Goal: Task Accomplishment & Management: Use online tool/utility

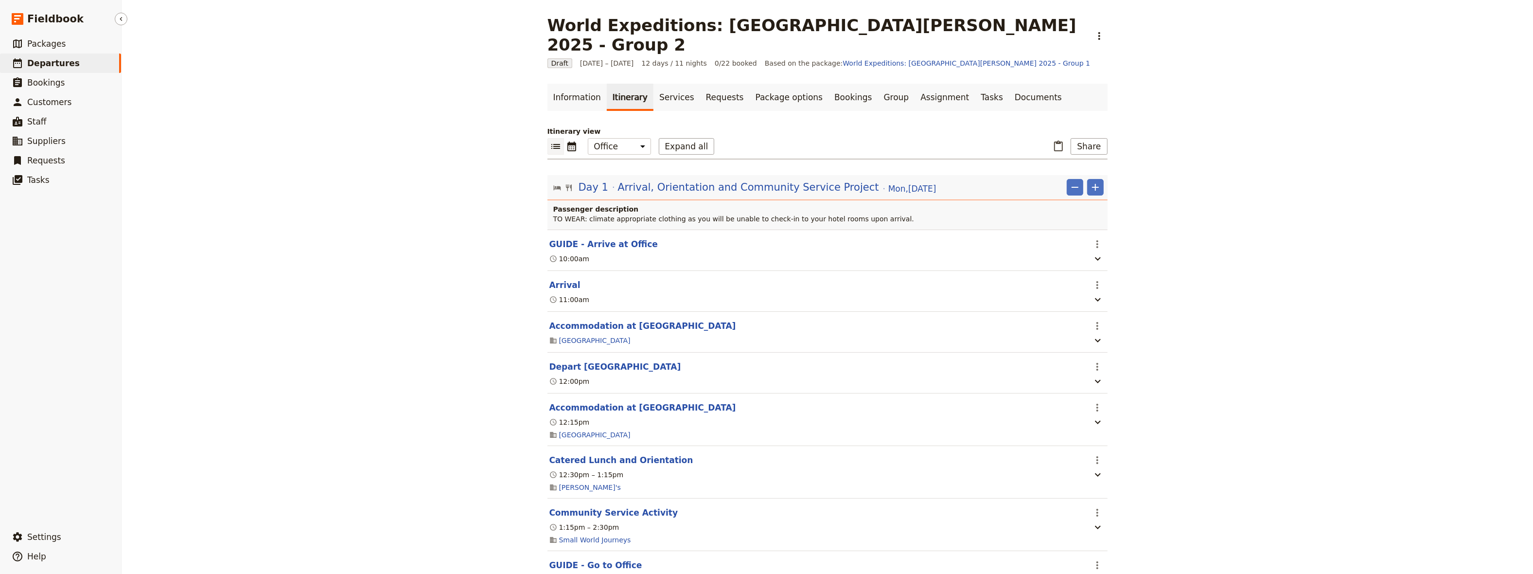
click at [46, 64] on span "Departures" at bounding box center [53, 63] width 53 height 10
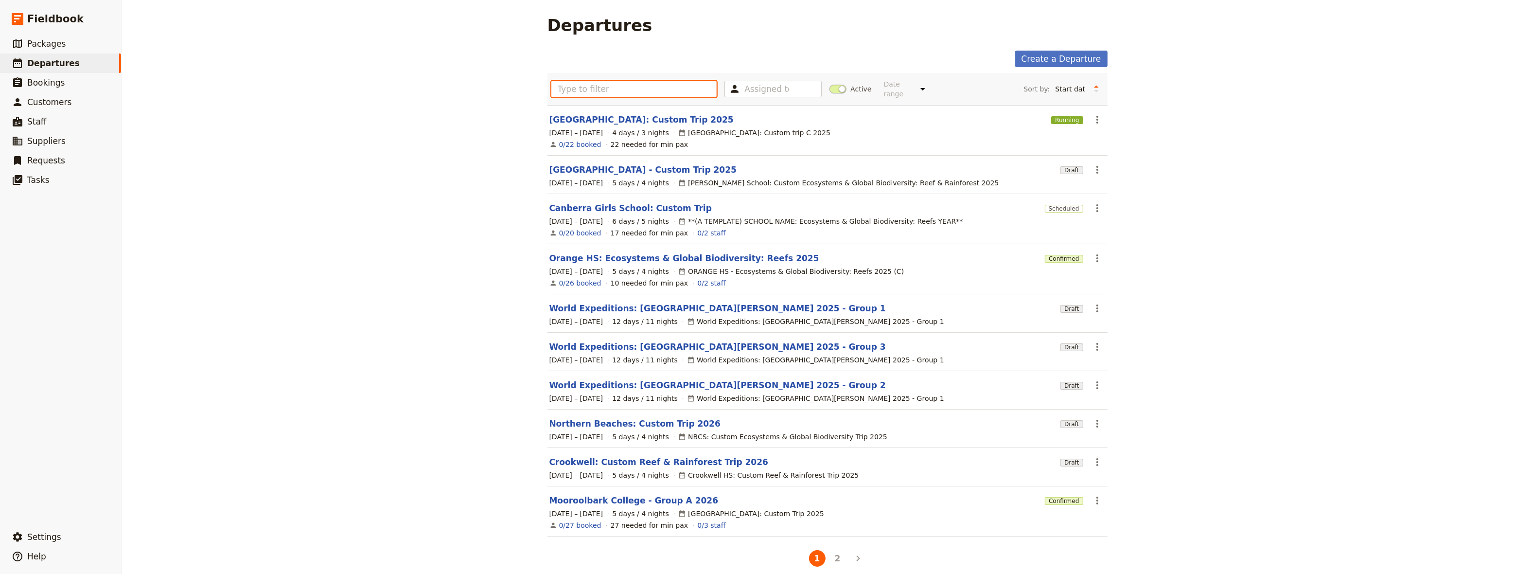
click at [588, 88] on input "text" at bounding box center [634, 89] width 166 height 17
click at [604, 114] on link "[GEOGRAPHIC_DATA]: Custom Trip 2025" at bounding box center [641, 120] width 184 height 12
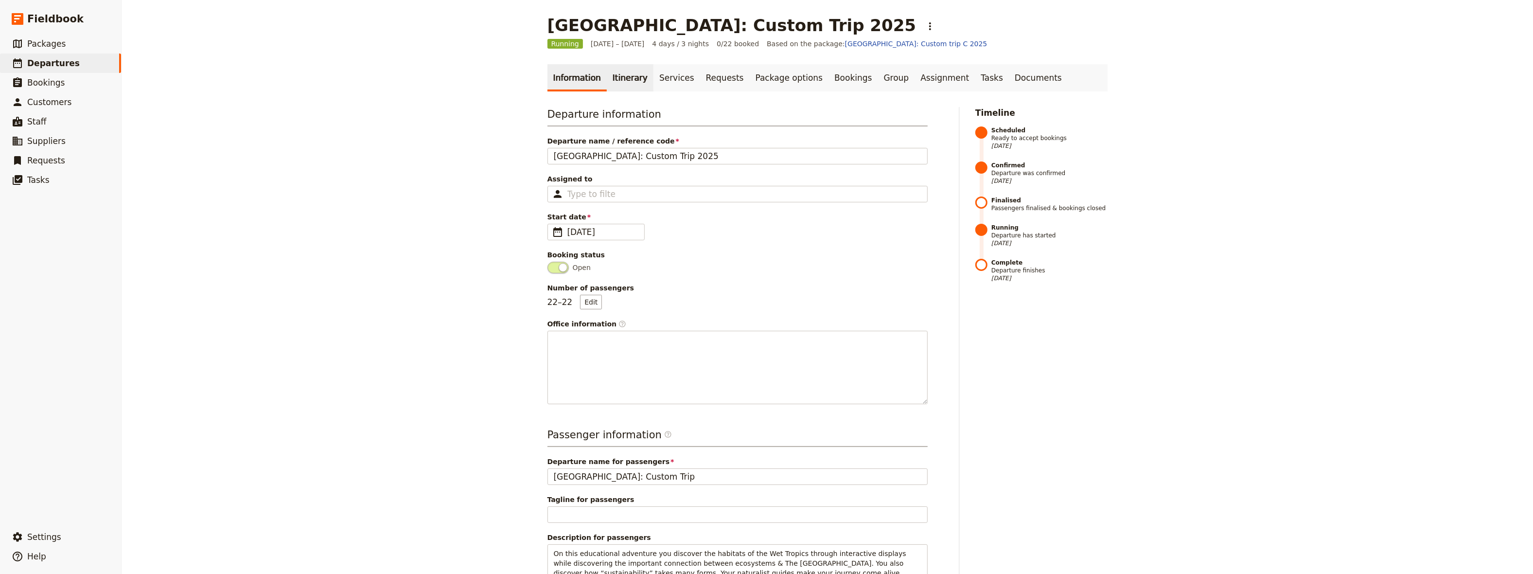
click at [617, 75] on link "Itinerary" at bounding box center [630, 77] width 47 height 27
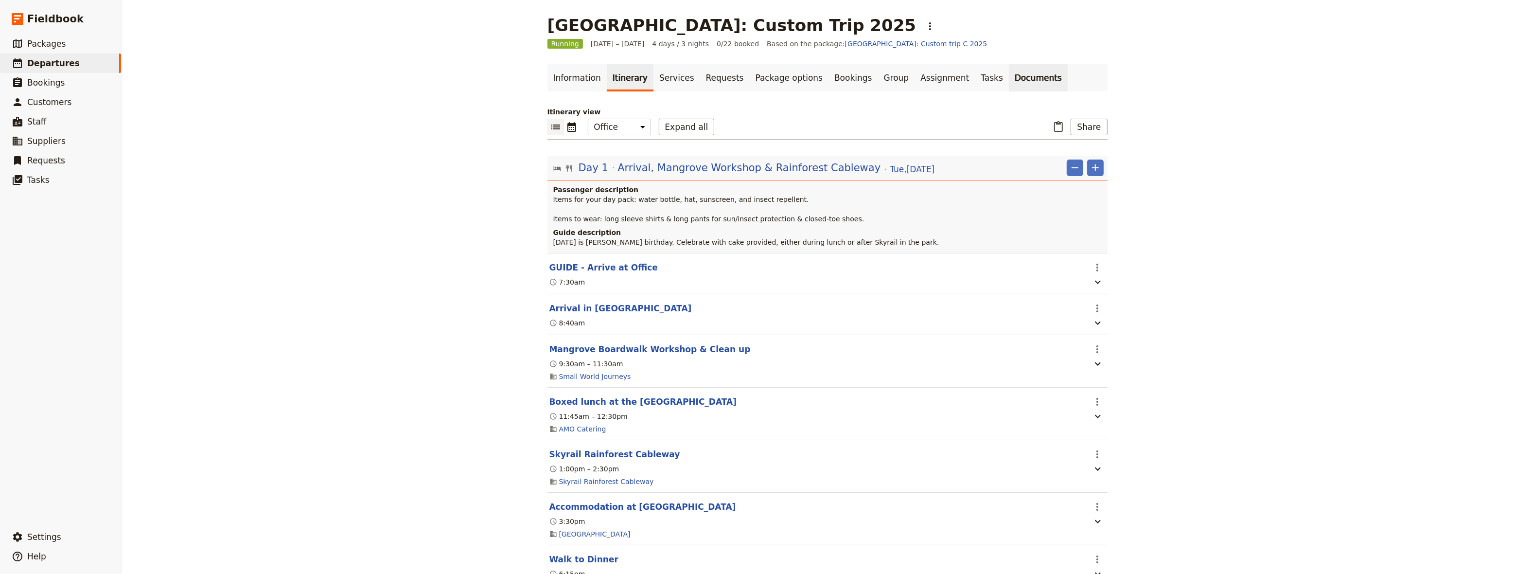
click at [1009, 78] on link "Documents" at bounding box center [1038, 77] width 59 height 27
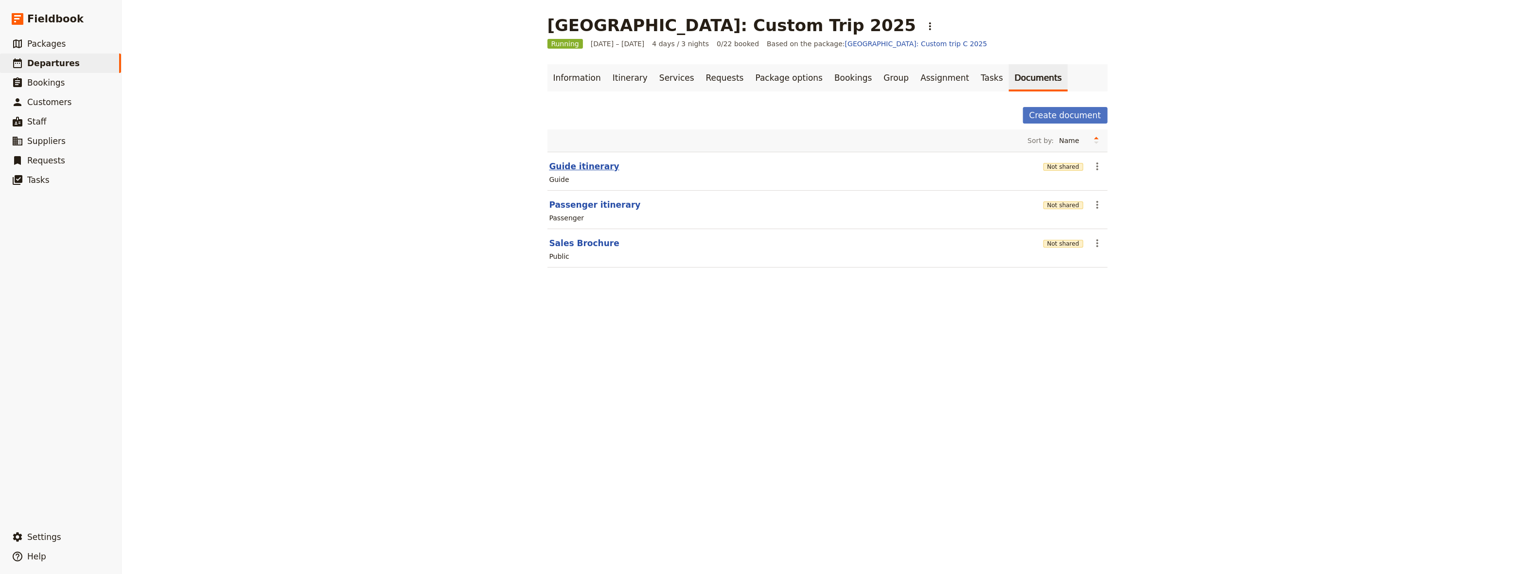
click at [559, 163] on button "Guide itinerary" at bounding box center [584, 166] width 70 height 12
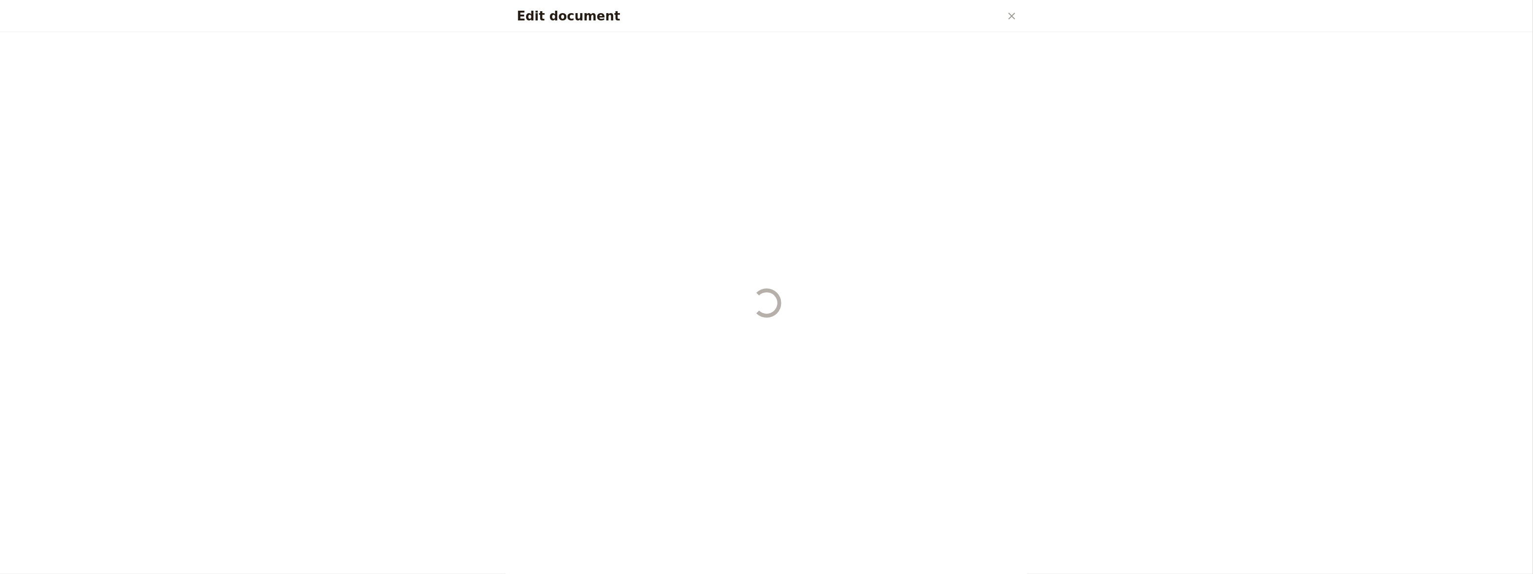
select select "STAFF"
select select "RUN_SHEET"
select select "DEFAULT"
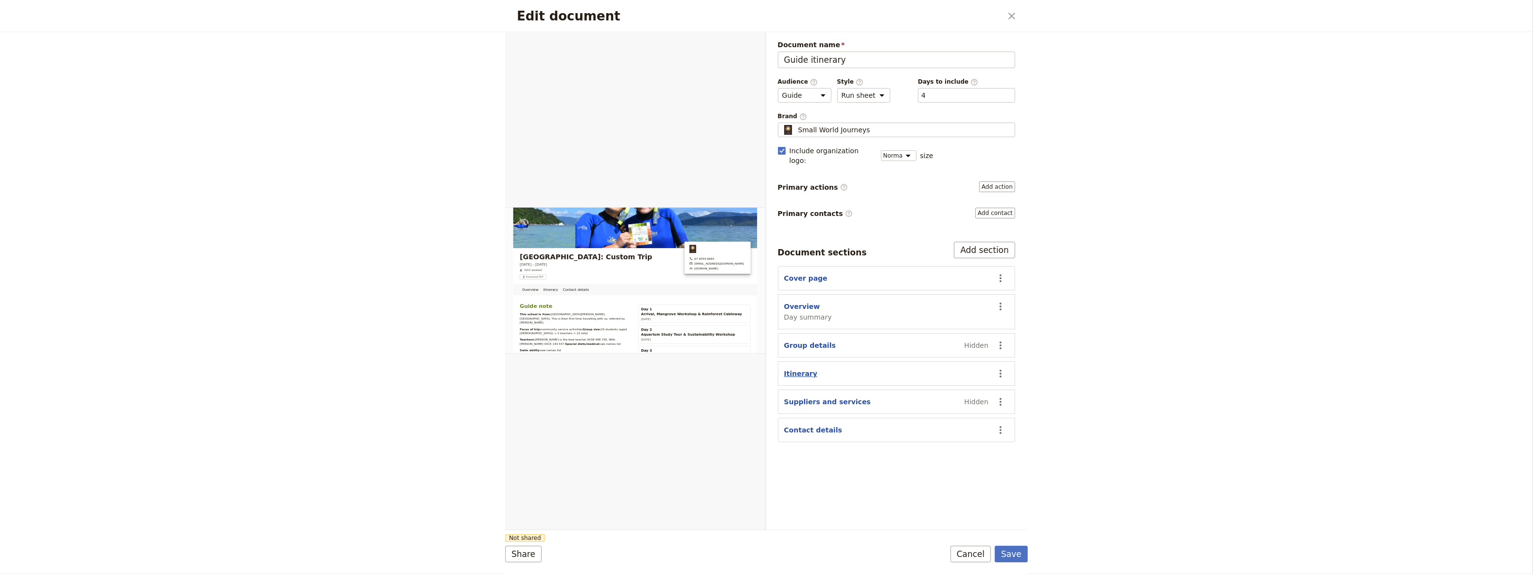
click at [796, 369] on button "Itinerary" at bounding box center [801, 374] width 34 height 10
select select "ITINERARY"
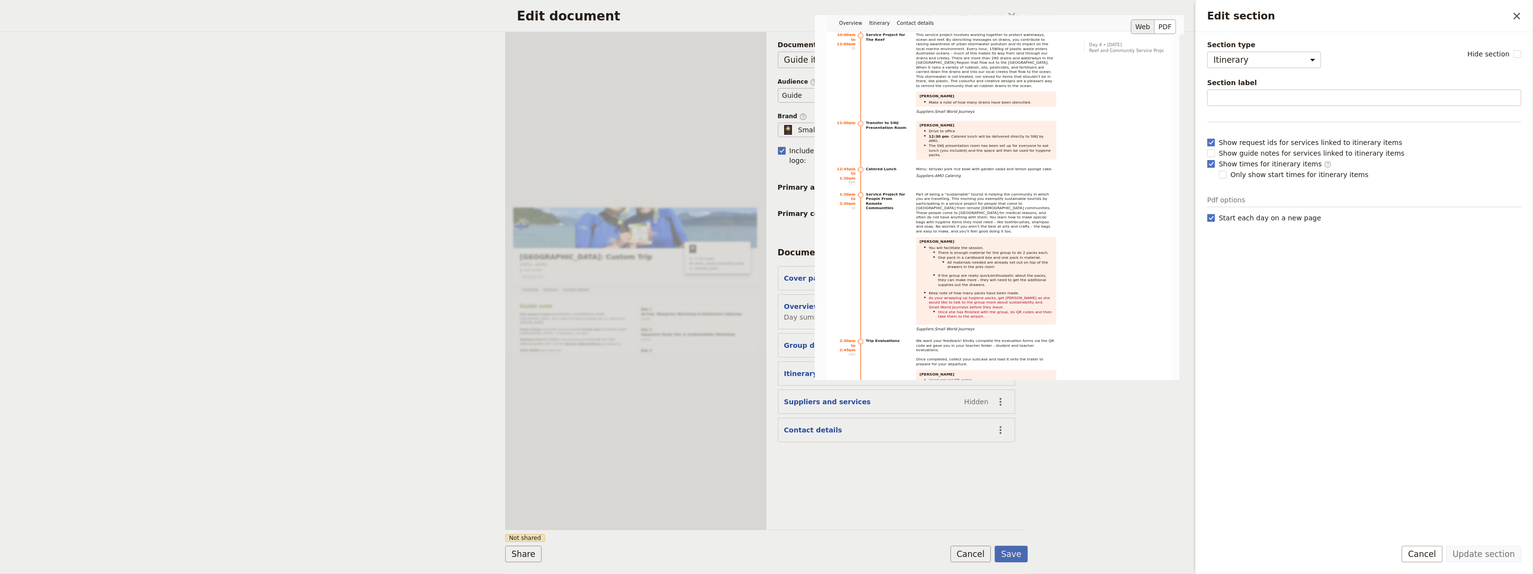
scroll to position [616, 0]
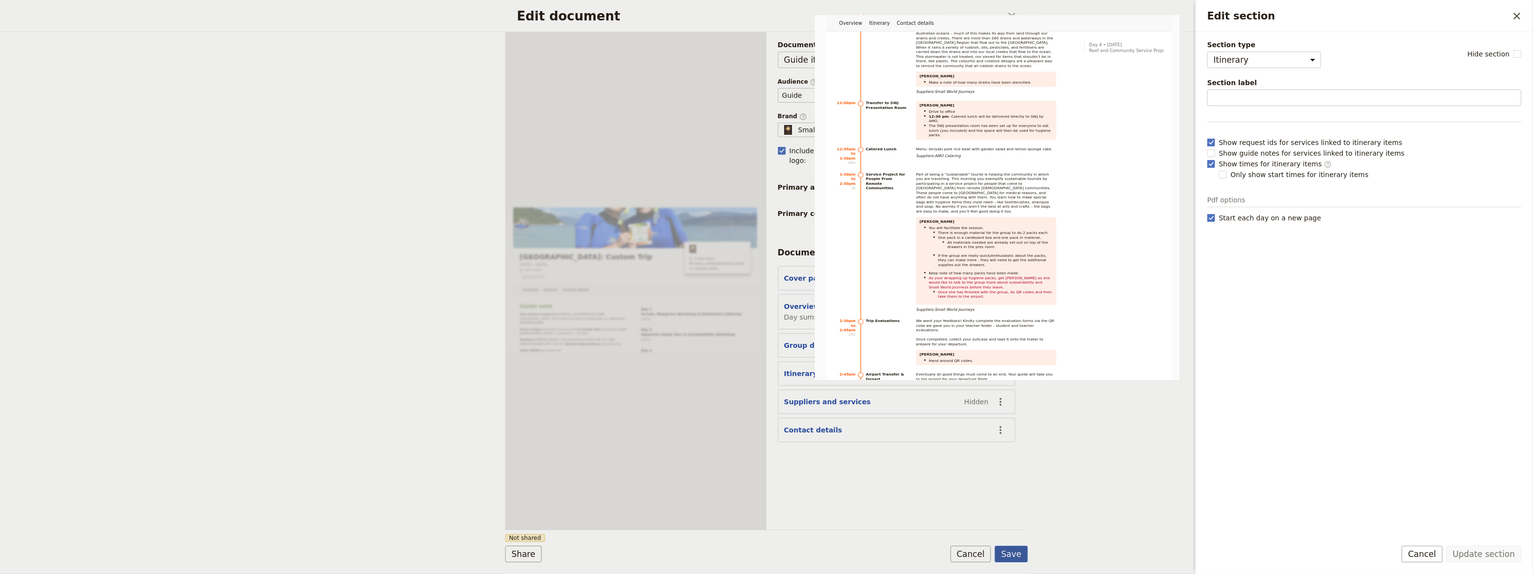
click at [1008, 551] on button "Save" at bounding box center [1011, 554] width 33 height 17
